Goal: Information Seeking & Learning: Learn about a topic

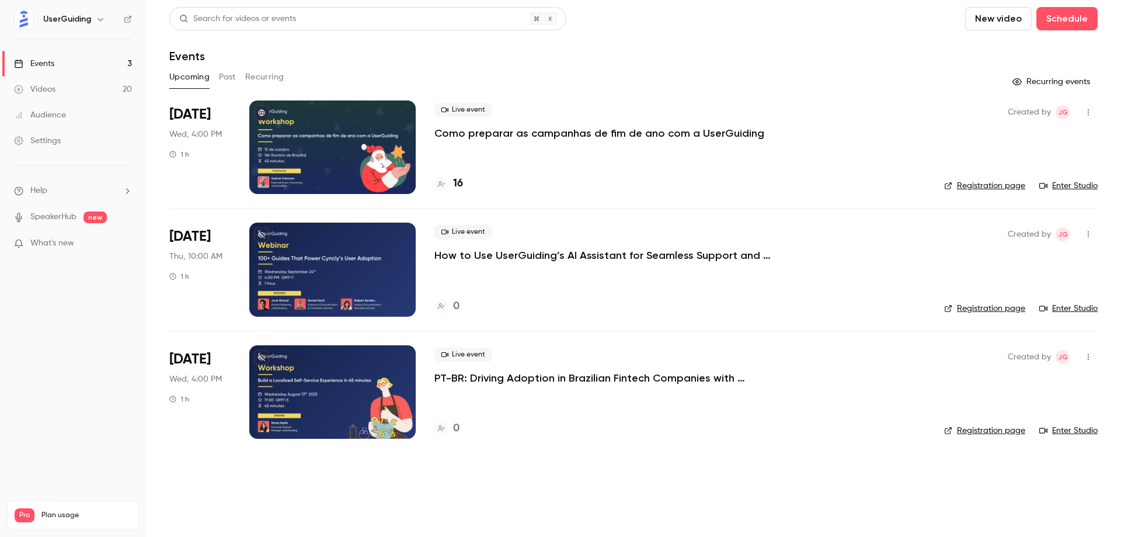
click at [629, 263] on div "Live event How to Use UserGuiding’s AI Assistant for Seamless Support and Adopt…" at bounding box center [679, 268] width 491 height 93
click at [629, 257] on p "How to Use UserGuiding’s AI Assistant for Seamless Support and Adoption" at bounding box center [609, 255] width 350 height 14
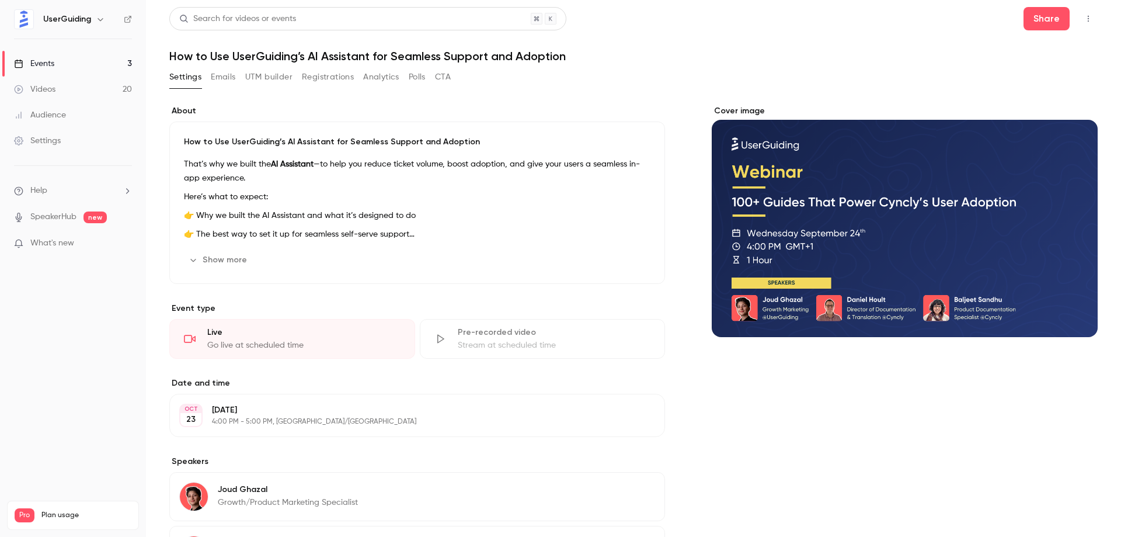
click at [233, 261] on button "Show more" at bounding box center [219, 259] width 70 height 19
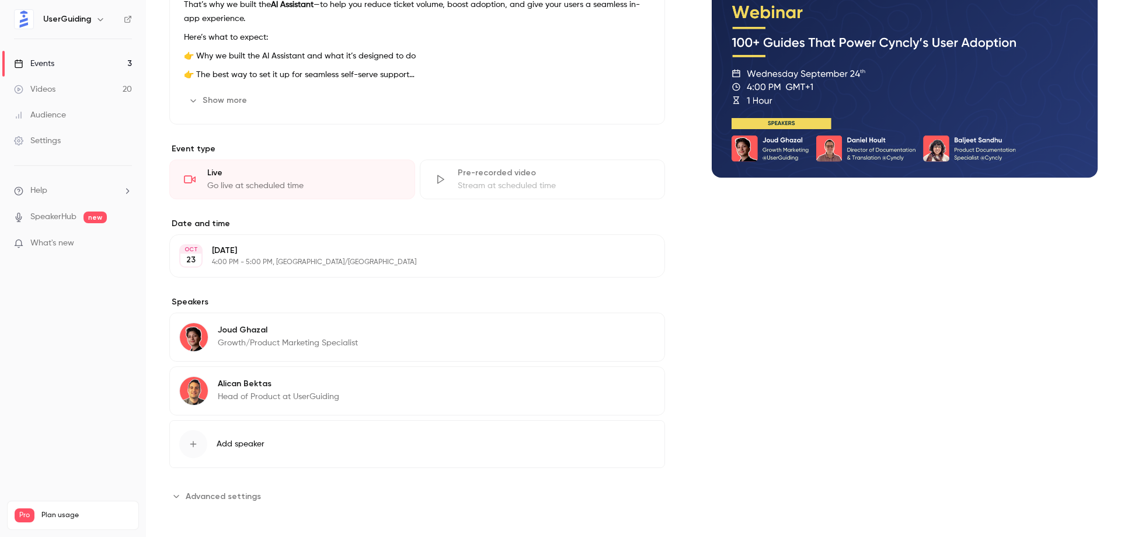
scroll to position [163, 0]
